Goal: Transaction & Acquisition: Purchase product/service

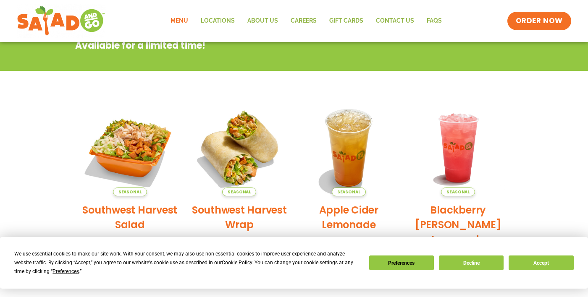
scroll to position [139, 0]
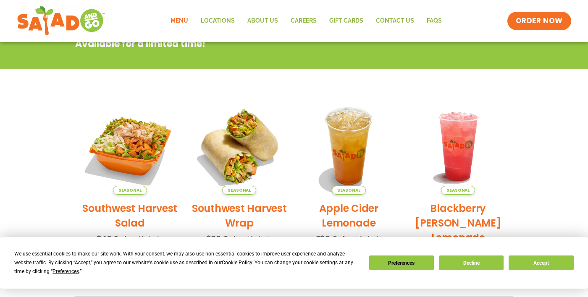
click at [363, 244] on div "Seasonal Apple Cider Lemonade 280 Cal Details" at bounding box center [348, 175] width 97 height 154
click at [457, 270] on button "Decline" at bounding box center [471, 263] width 65 height 15
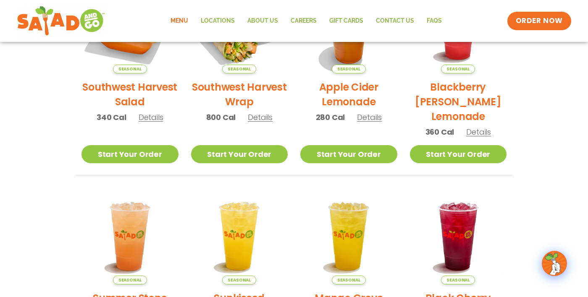
scroll to position [254, 0]
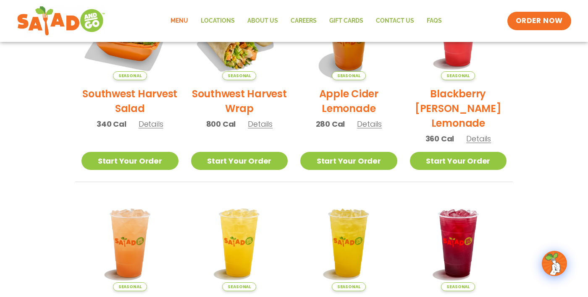
click at [367, 123] on span "Details" at bounding box center [369, 124] width 25 height 10
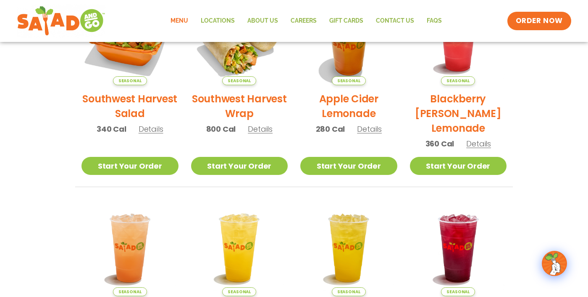
scroll to position [247, 0]
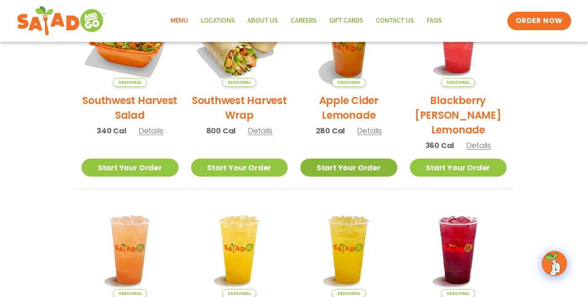
click at [356, 166] on link "Start Your Order" at bounding box center [348, 168] width 97 height 18
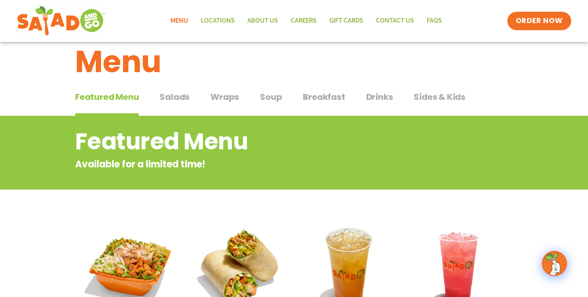
scroll to position [0, 0]
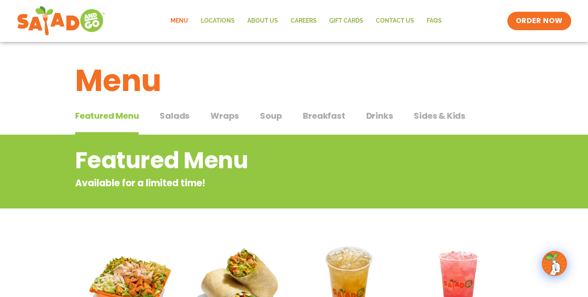
click at [174, 112] on span "Salads" at bounding box center [175, 116] width 30 height 13
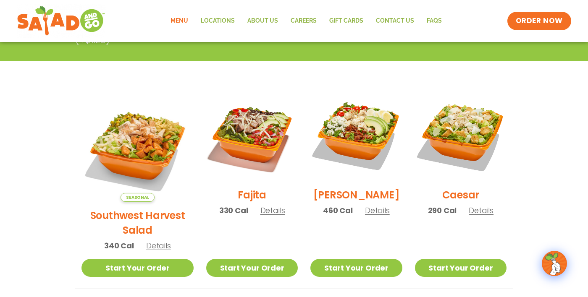
scroll to position [189, 0]
click at [260, 215] on span "Details" at bounding box center [272, 210] width 25 height 10
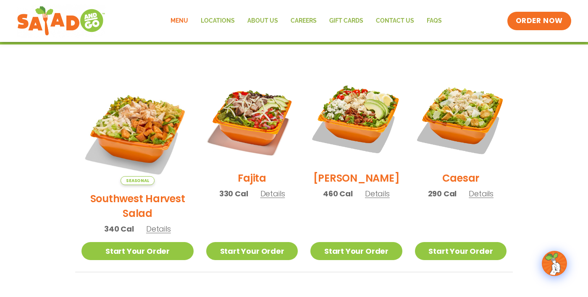
scroll to position [206, 0]
click at [372, 199] on span "Details" at bounding box center [377, 193] width 25 height 10
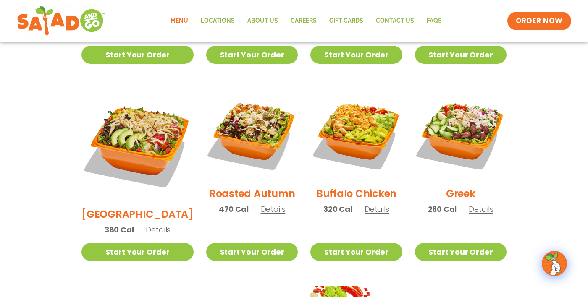
scroll to position [403, 0]
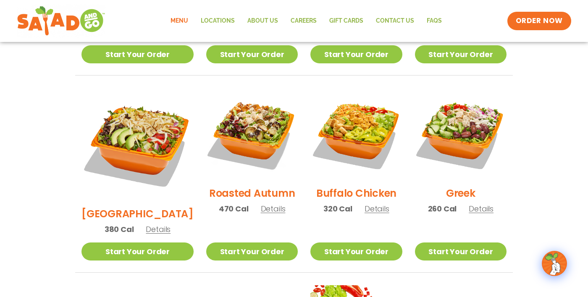
click at [468, 204] on span "Details" at bounding box center [480, 209] width 25 height 10
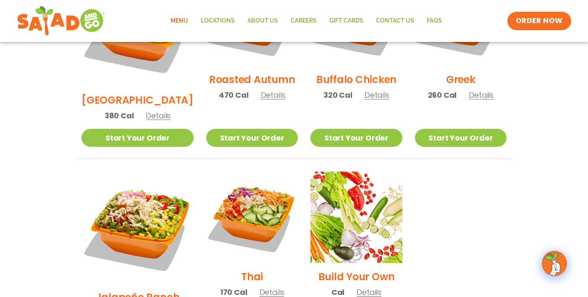
scroll to position [516, 0]
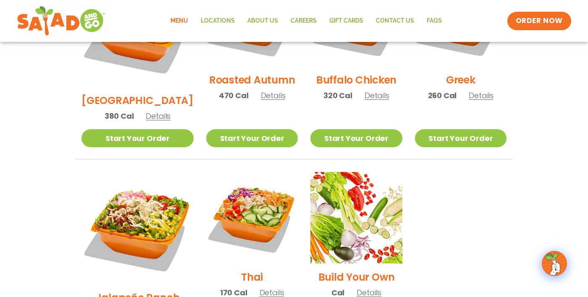
click at [262, 288] on span "Details" at bounding box center [271, 293] width 25 height 10
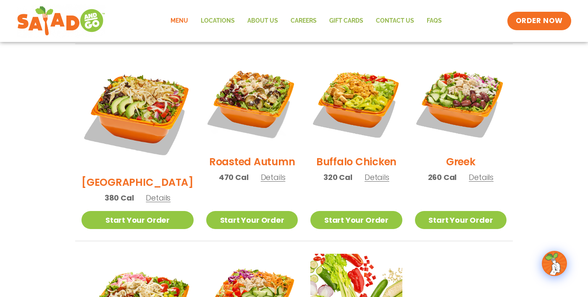
scroll to position [436, 0]
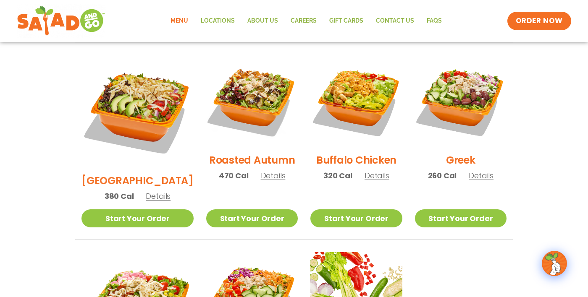
click at [261, 170] on span "Details" at bounding box center [273, 175] width 25 height 10
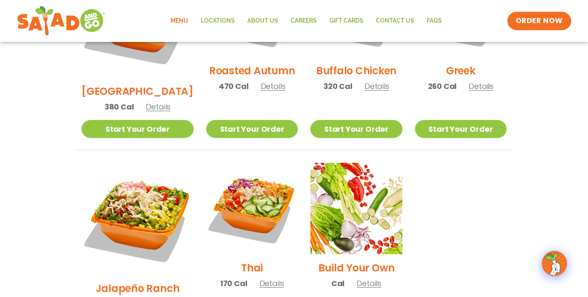
scroll to position [539, 0]
